Goal: Task Accomplishment & Management: Manage account settings

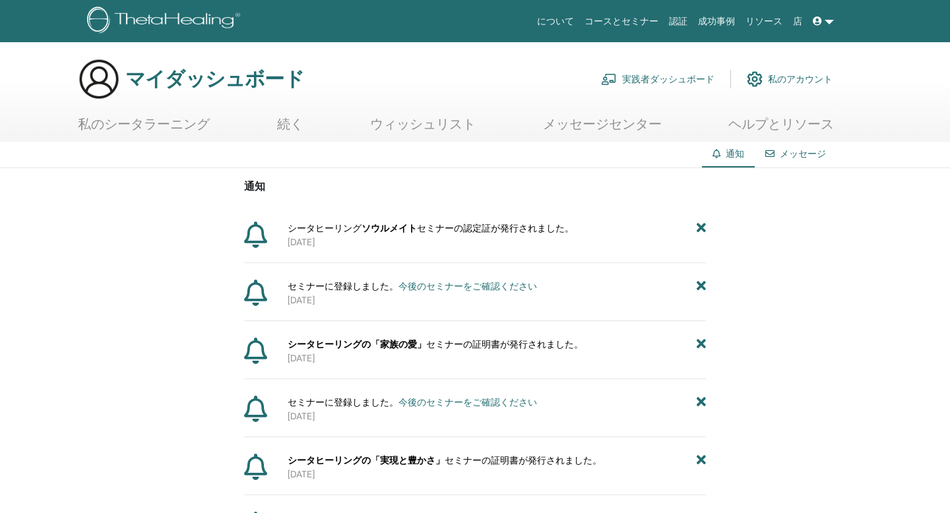
click at [794, 26] on link "店" at bounding box center [798, 21] width 20 height 24
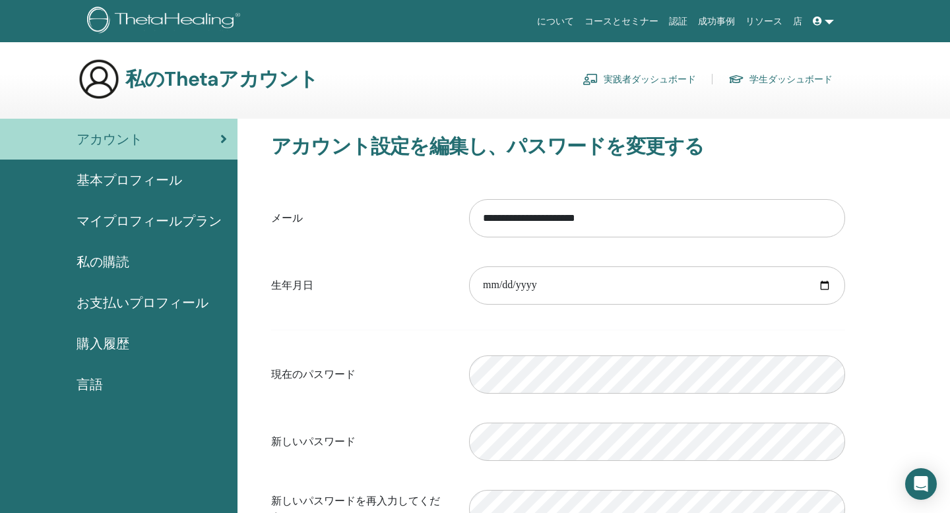
click at [115, 346] on font "購入履歴" at bounding box center [103, 343] width 53 height 17
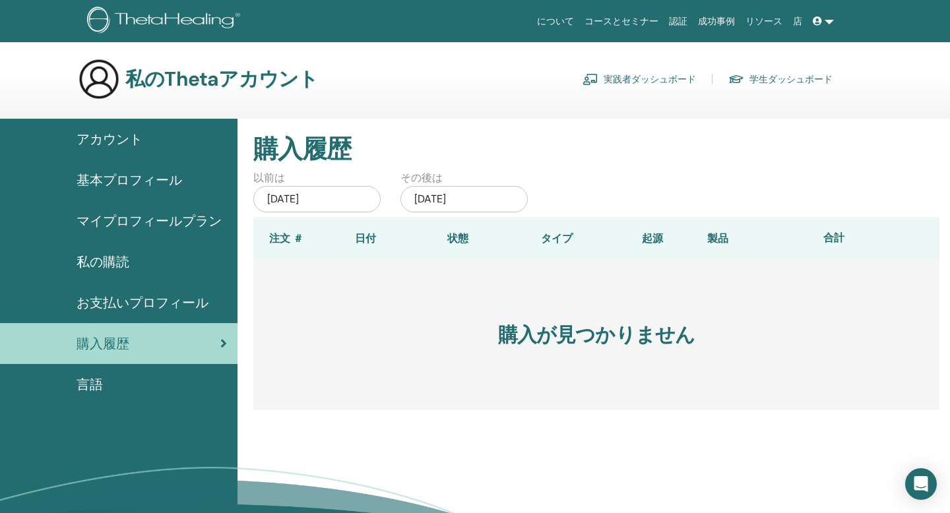
click at [98, 381] on font "言語" at bounding box center [90, 384] width 26 height 17
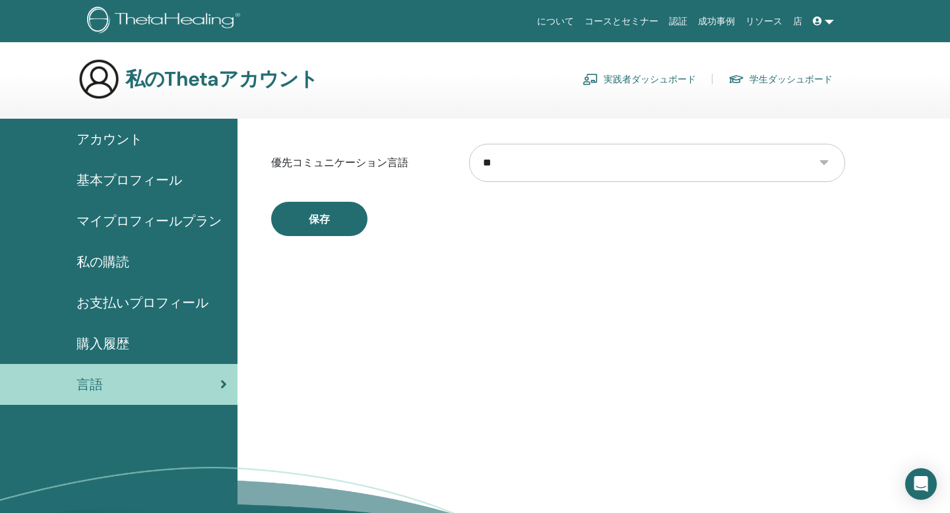
click at [821, 168] on select "** **** ***** *** ****** *** ****** ***** ***** ***** ***** ****** *** ****** *…" at bounding box center [657, 163] width 376 height 38
select select "***"
click at [348, 222] on button "保存" at bounding box center [319, 219] width 96 height 34
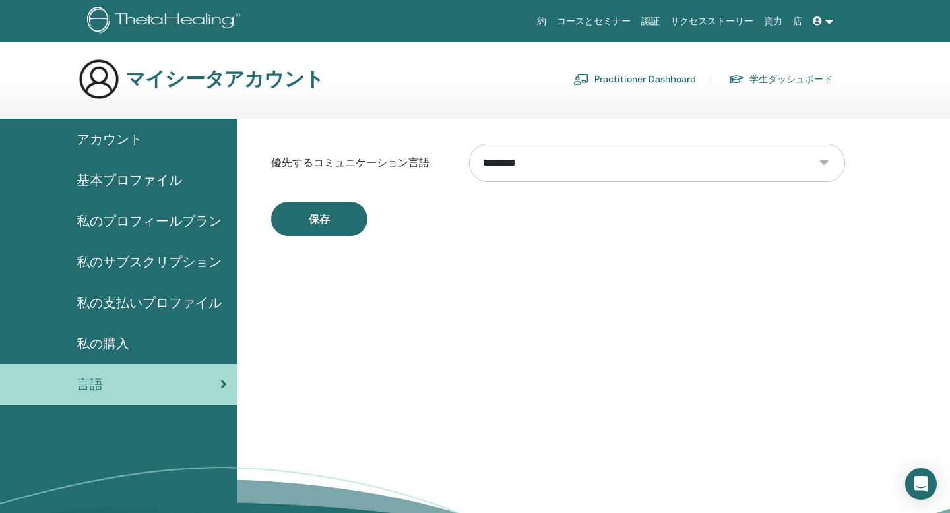
click at [159, 226] on span "私のプロフィールプラン" at bounding box center [149, 221] width 145 height 20
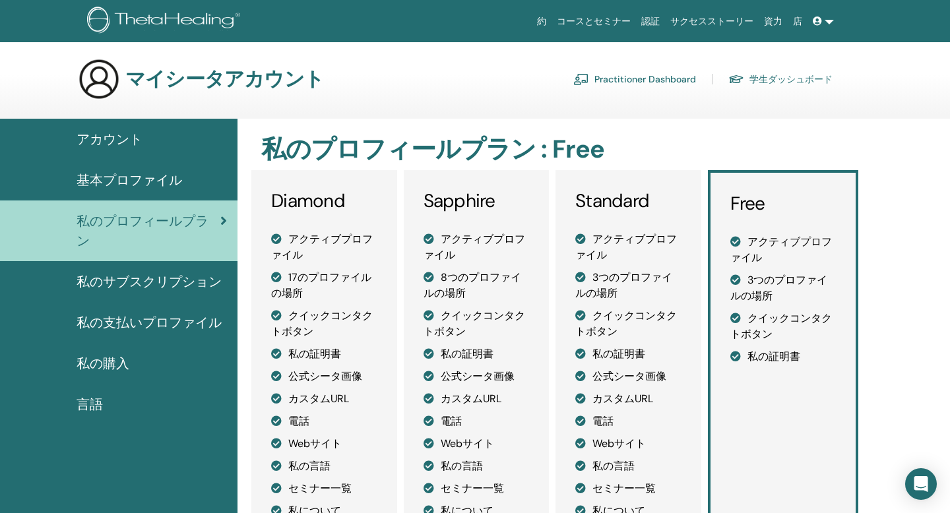
click at [162, 183] on span "基本プロファイル" at bounding box center [130, 180] width 106 height 20
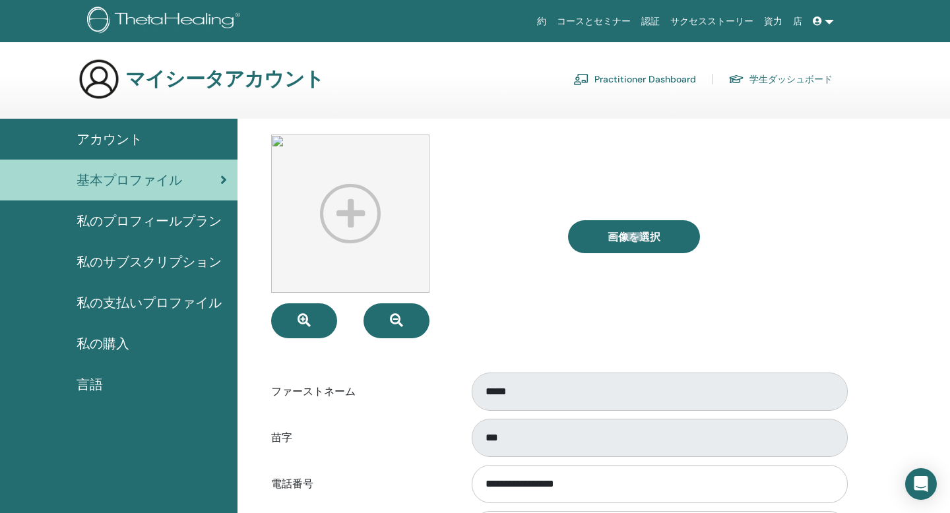
click at [131, 132] on span "アカウント" at bounding box center [110, 139] width 66 height 20
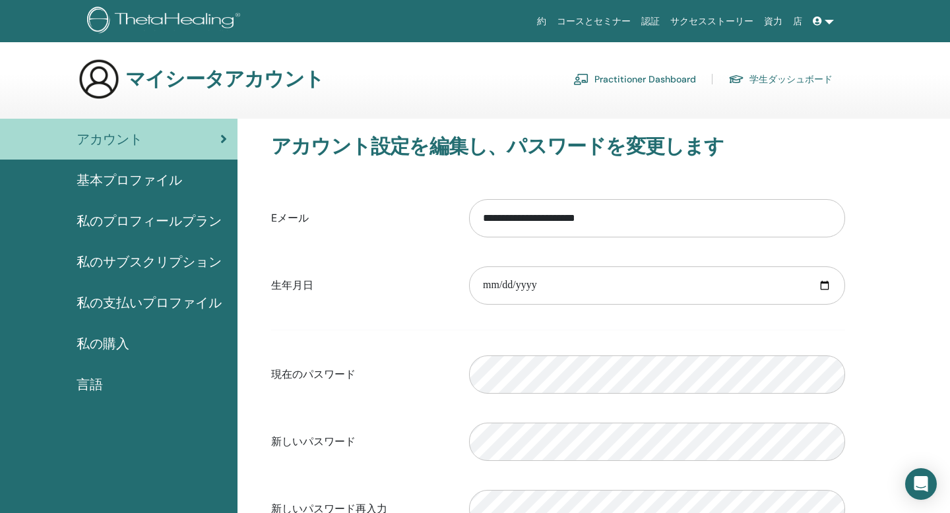
click at [800, 22] on link "店" at bounding box center [798, 21] width 20 height 24
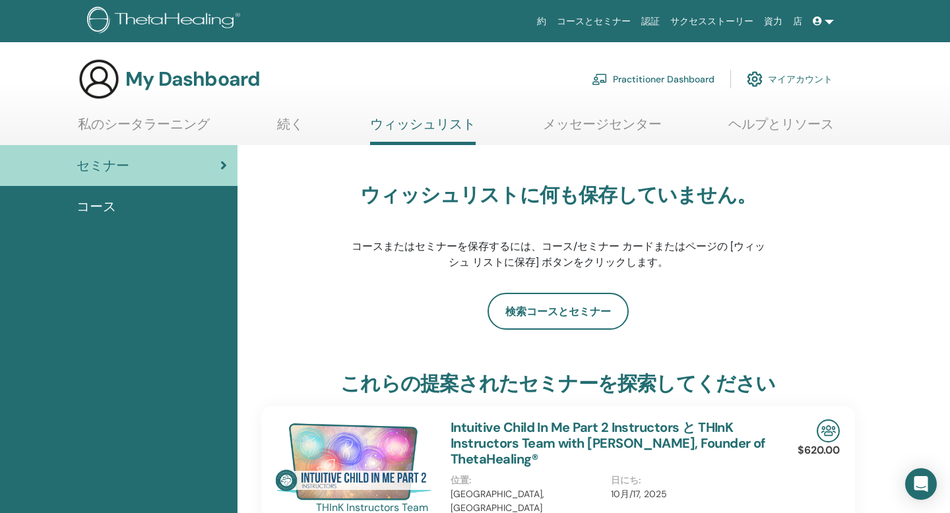
click at [812, 77] on link "マイアカウント" at bounding box center [790, 79] width 86 height 29
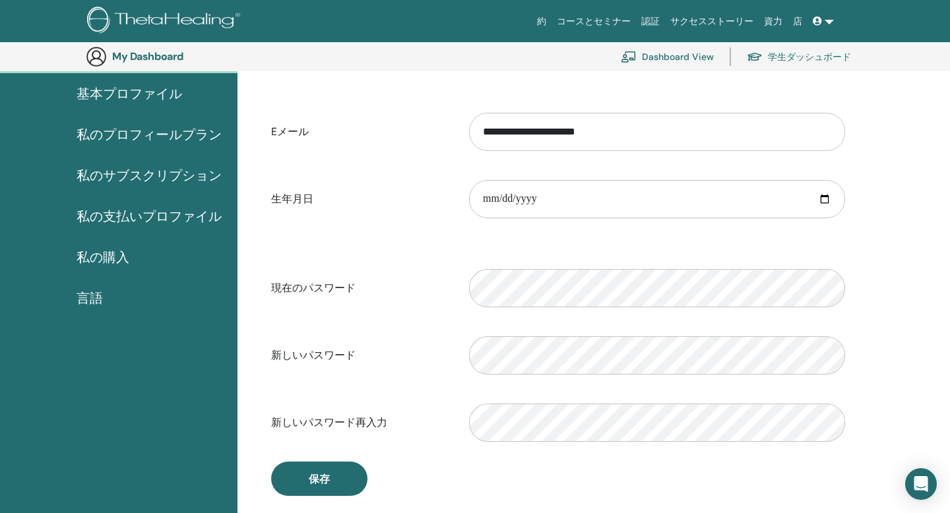
scroll to position [109, 0]
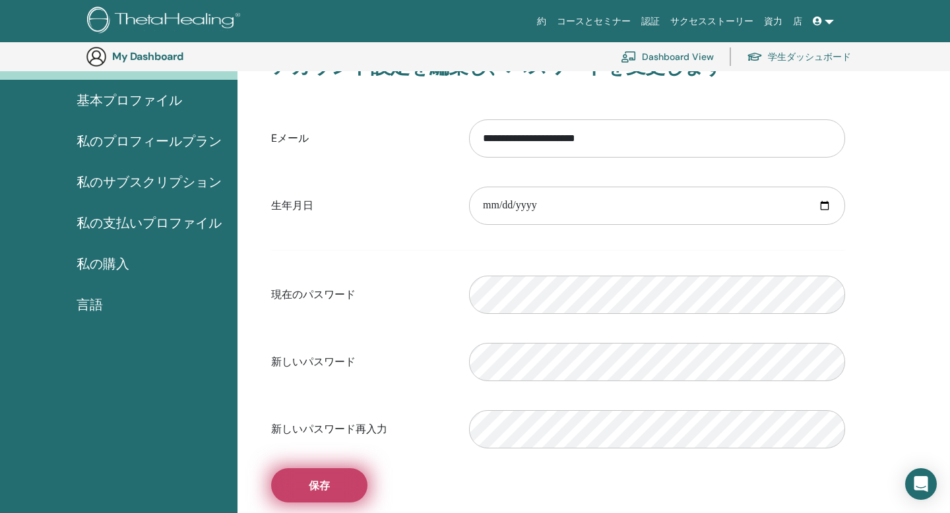
click at [346, 479] on button "保存" at bounding box center [319, 486] width 96 height 34
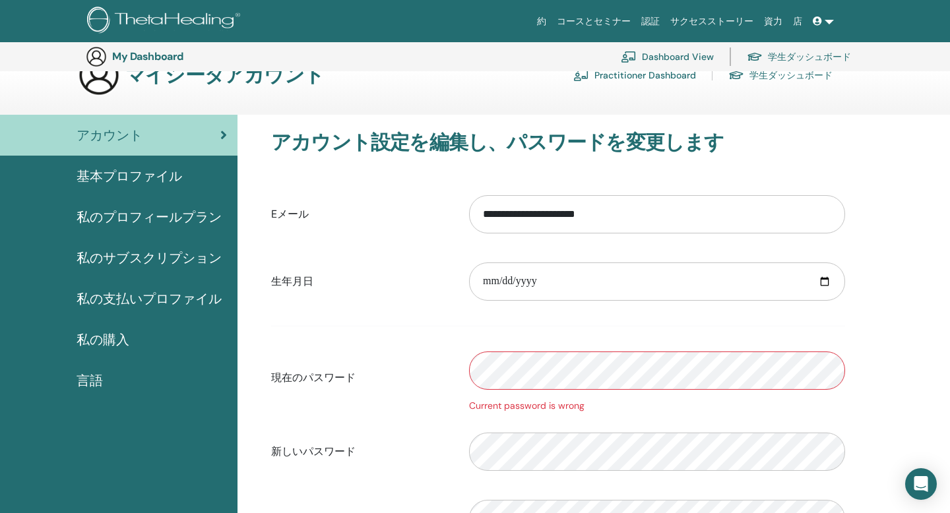
scroll to position [0, 0]
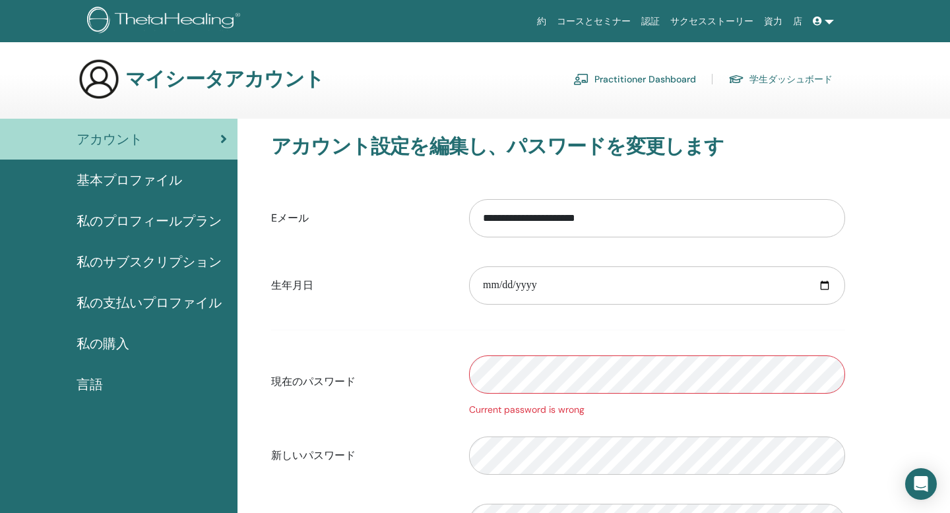
click at [822, 20] on span at bounding box center [819, 21] width 12 height 11
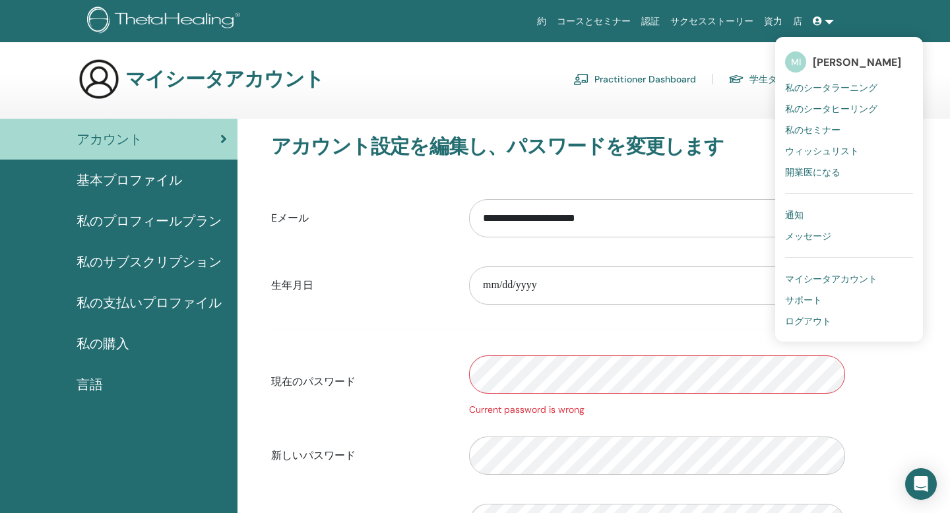
click at [795, 319] on span "ログアウト" at bounding box center [808, 321] width 46 height 12
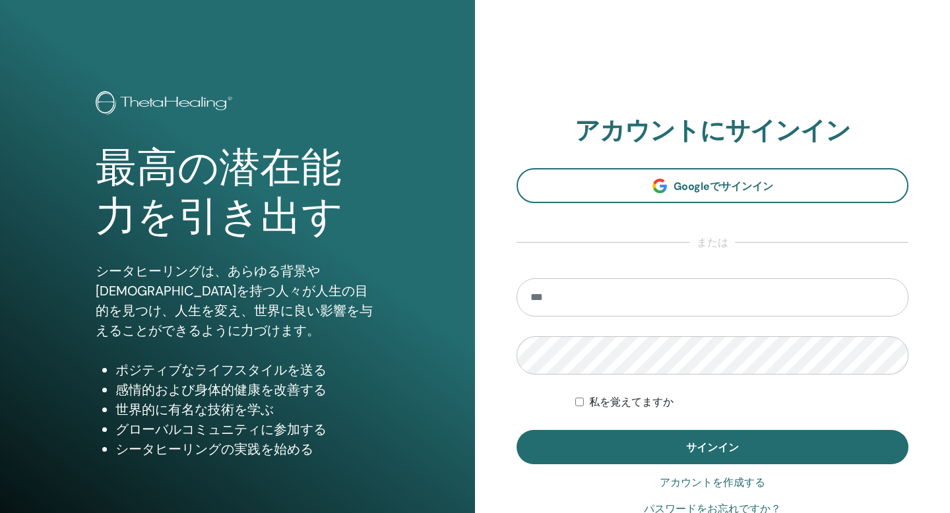
type input "**********"
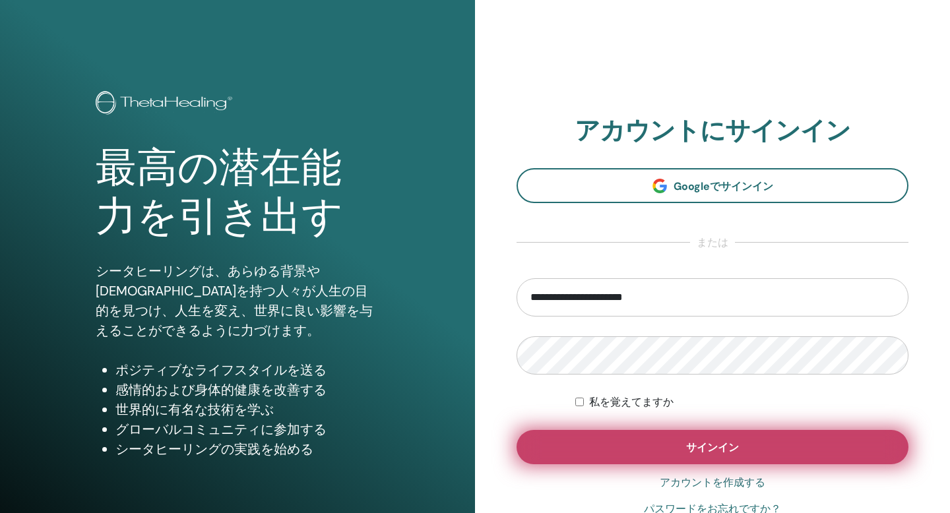
click at [624, 459] on button "サインイン" at bounding box center [713, 447] width 392 height 34
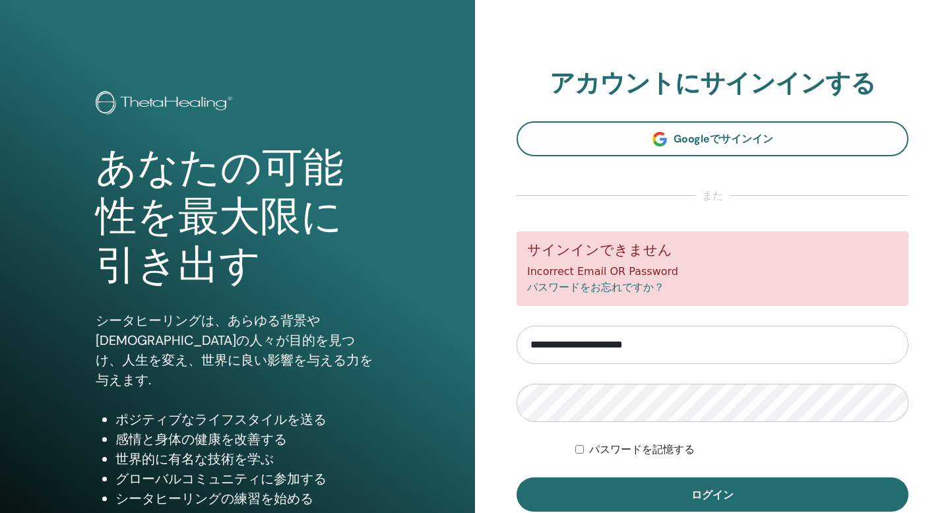
click at [632, 290] on link "パスワードをお忘れですか？" at bounding box center [595, 287] width 137 height 13
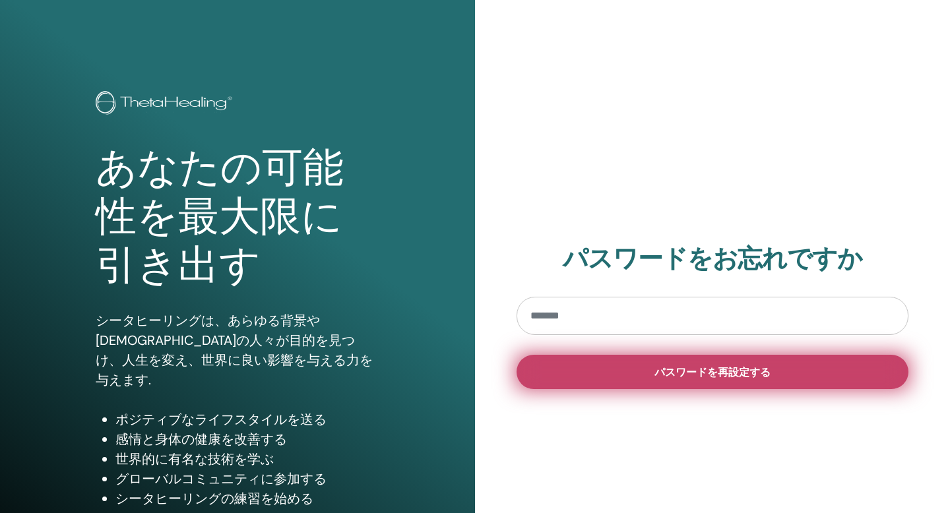
type input "**********"
click at [650, 366] on button "パスワードを再設定する" at bounding box center [713, 372] width 392 height 34
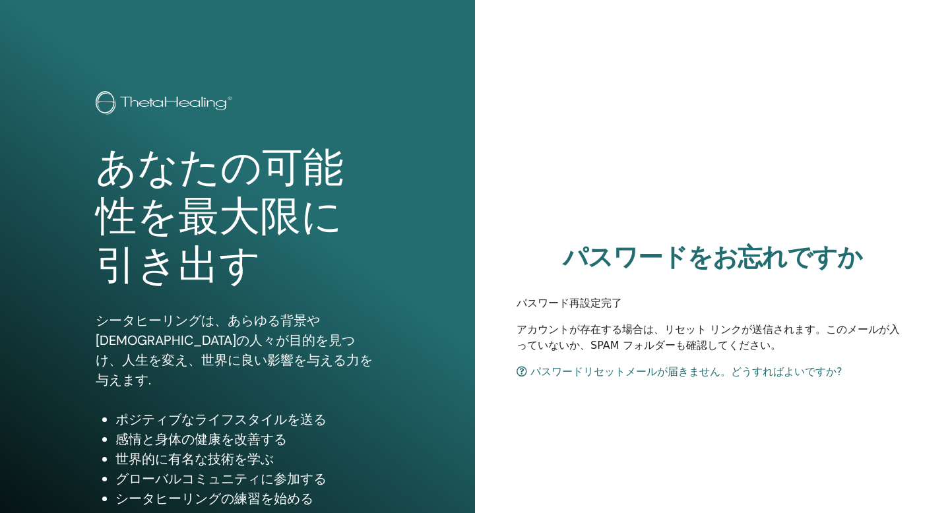
click at [191, 98] on img at bounding box center [166, 104] width 141 height 26
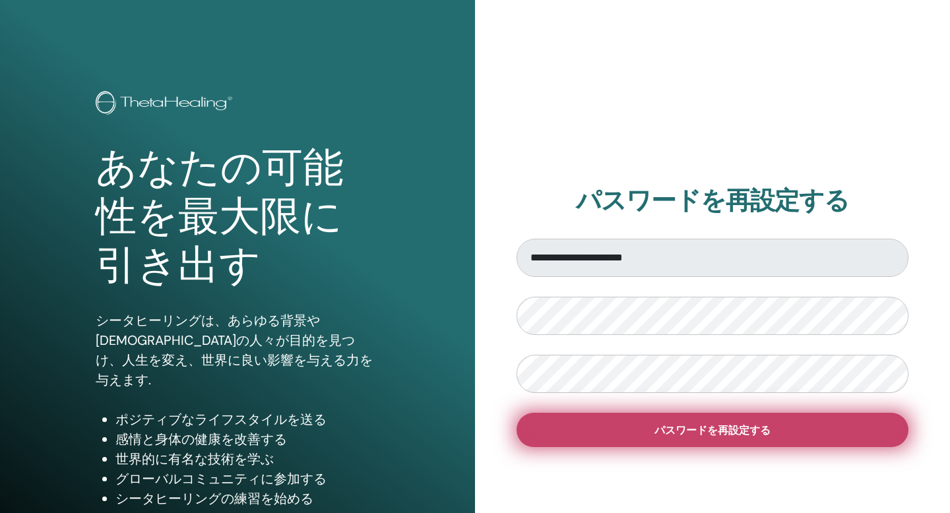
click at [629, 430] on button "パスワードを再設定する" at bounding box center [713, 430] width 392 height 34
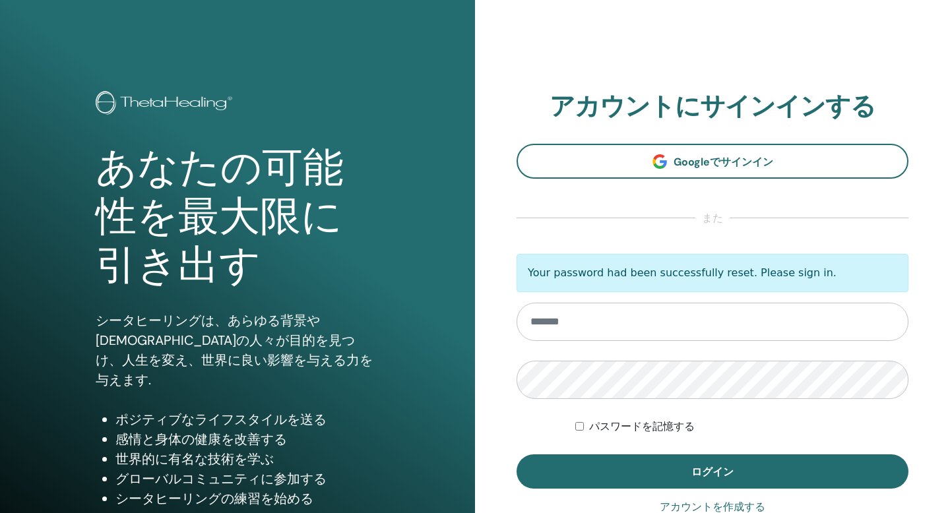
type input "**********"
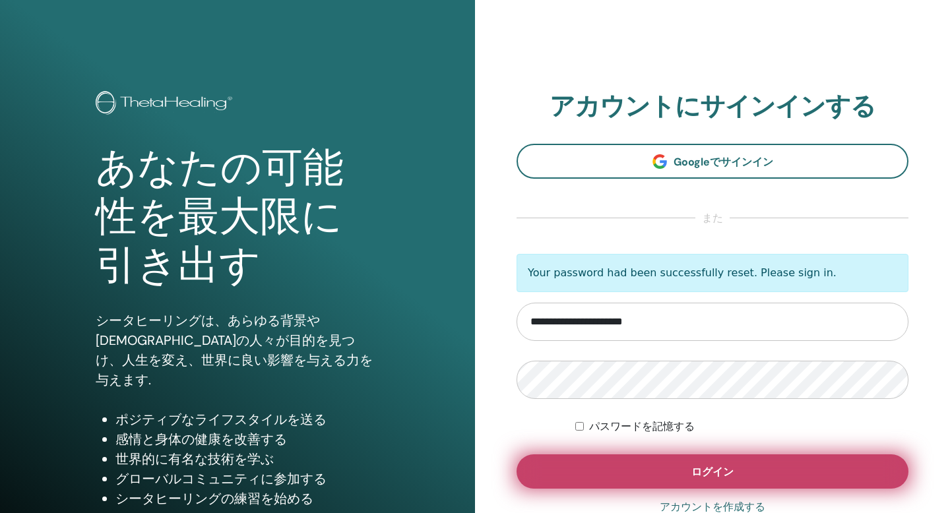
click at [617, 474] on button "ログイン" at bounding box center [713, 472] width 392 height 34
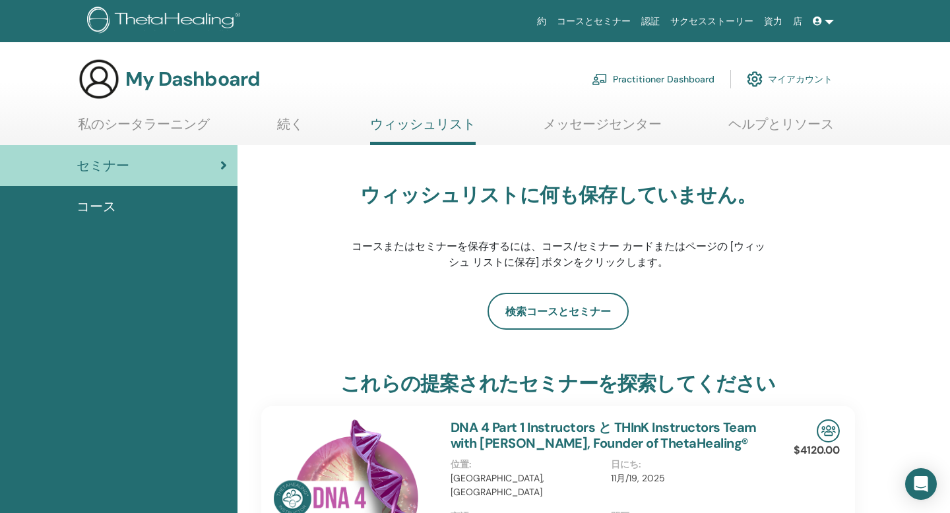
click at [803, 80] on link "マイアカウント" at bounding box center [790, 79] width 86 height 29
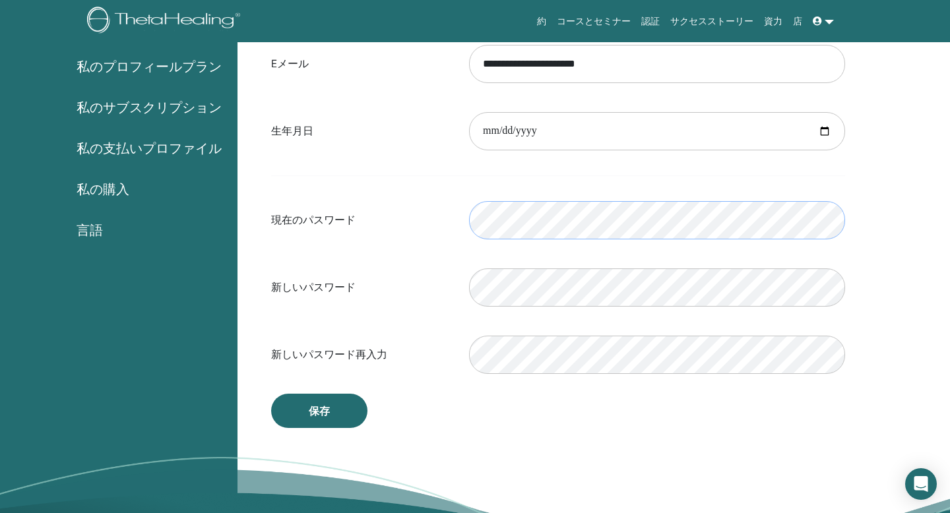
scroll to position [194, 0]
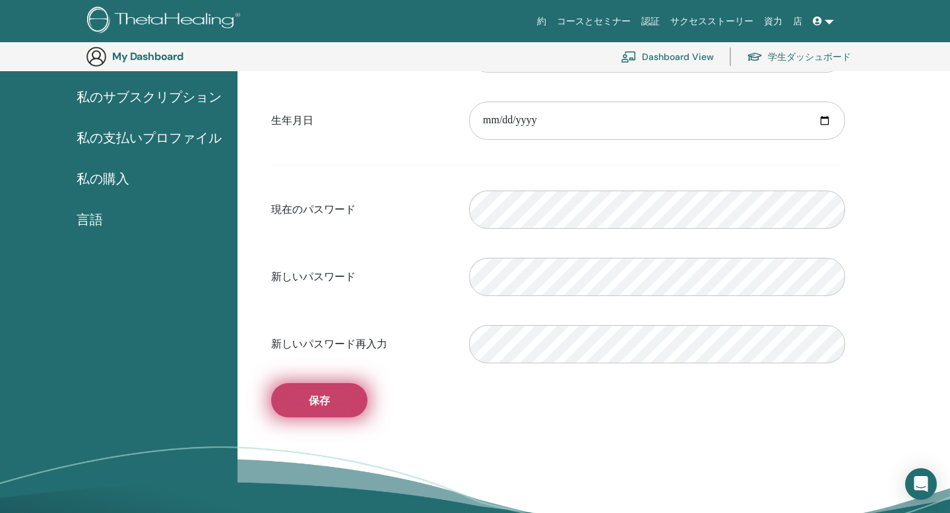
click at [346, 411] on button "保存" at bounding box center [319, 400] width 96 height 34
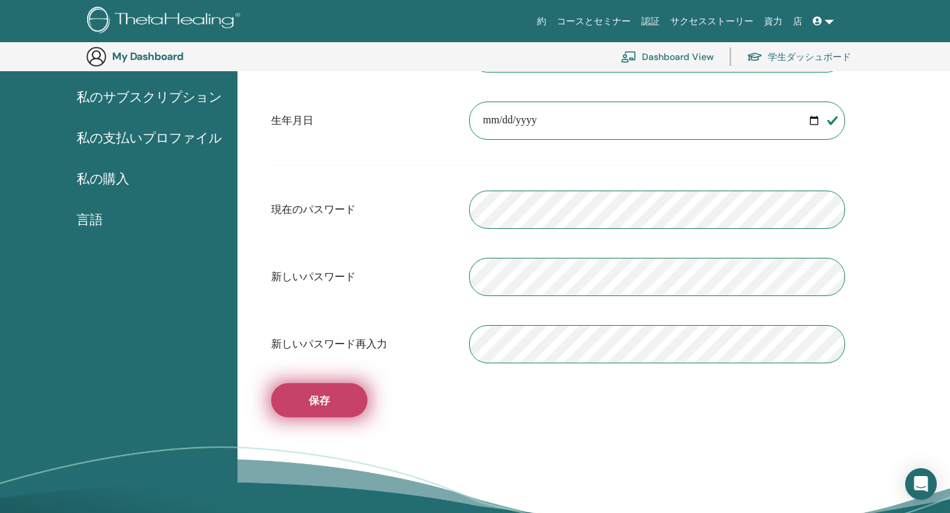
scroll to position [0, 0]
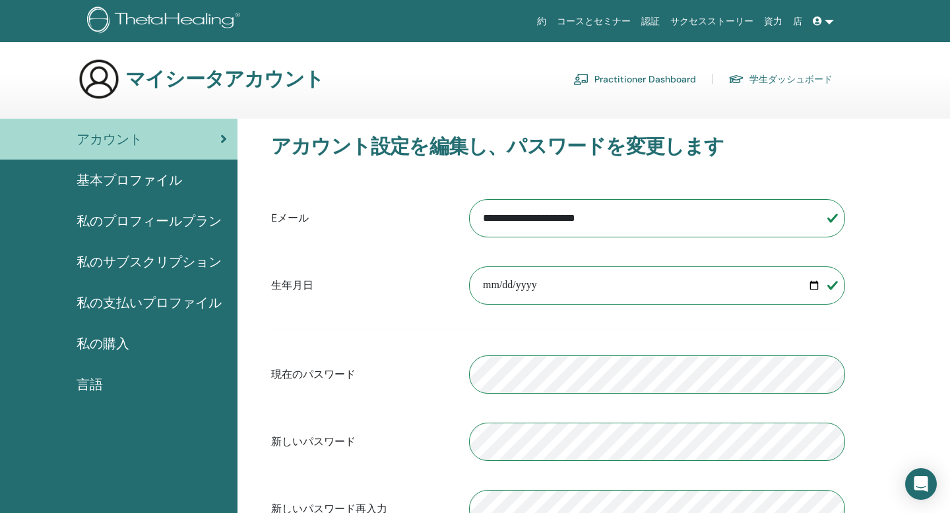
click at [798, 21] on link "店" at bounding box center [798, 21] width 20 height 24
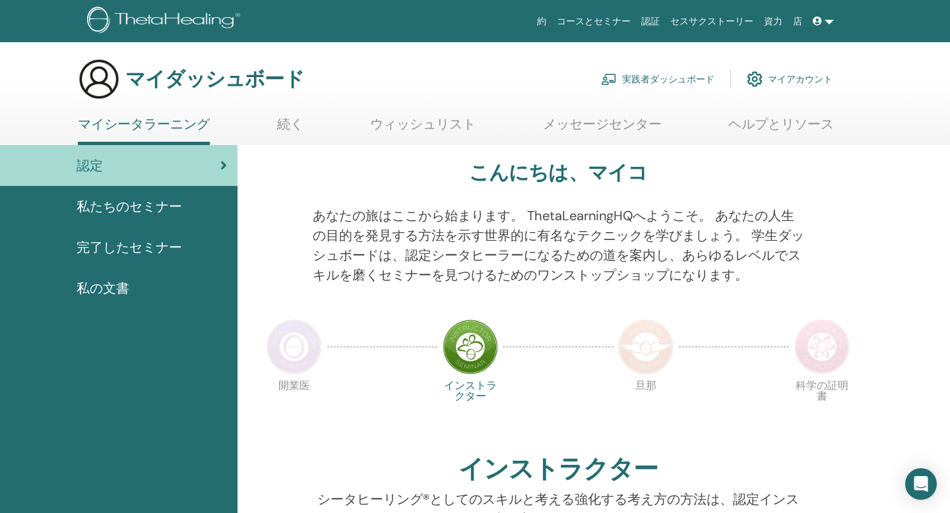
click at [800, 82] on font "マイアカウント" at bounding box center [800, 80] width 65 height 12
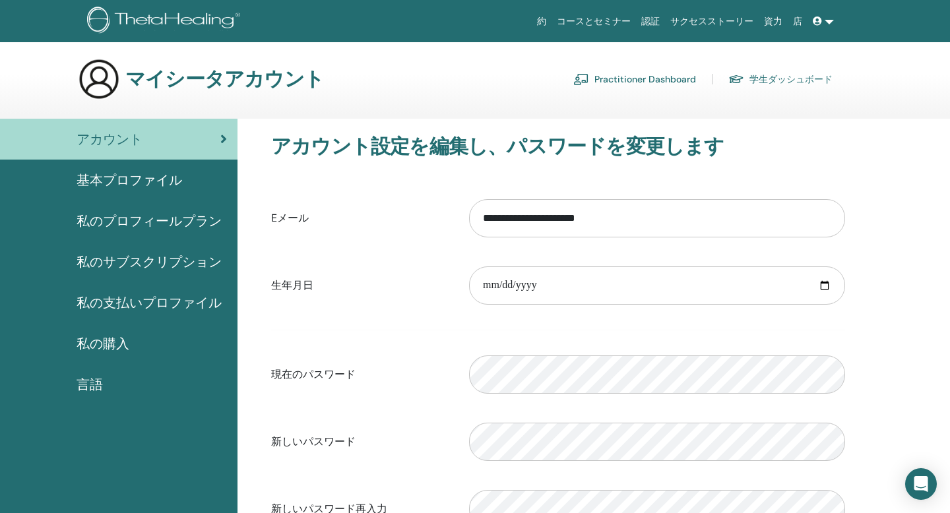
click at [798, 22] on link "店" at bounding box center [798, 21] width 20 height 24
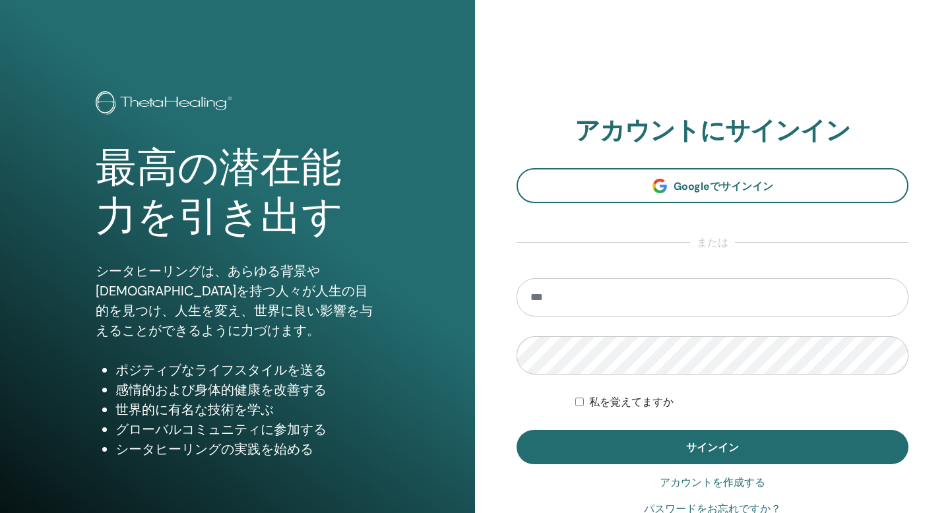
type input "**********"
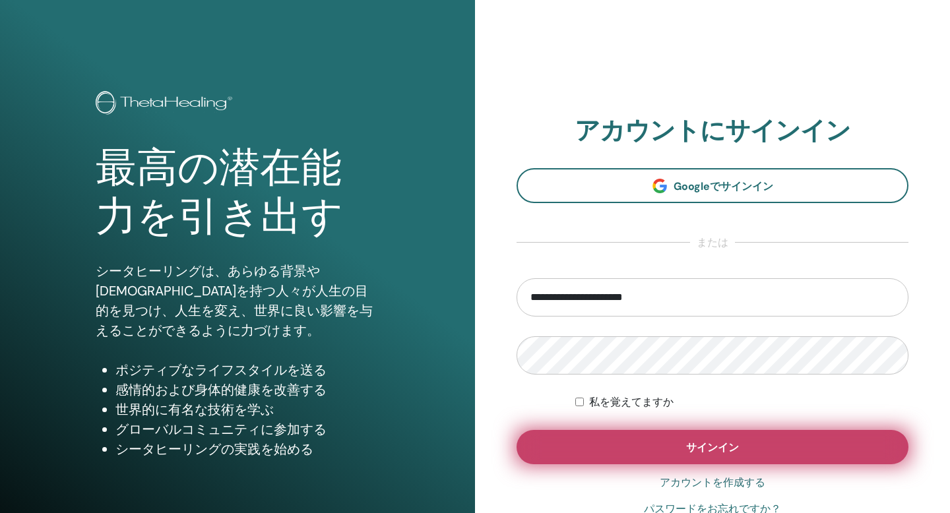
click at [589, 450] on button "サインイン" at bounding box center [713, 447] width 392 height 34
